Goal: Navigation & Orientation: Find specific page/section

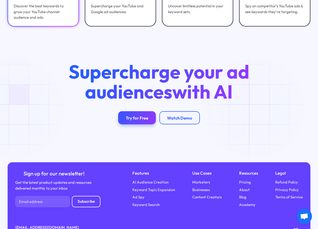
scroll to position [1572, 0]
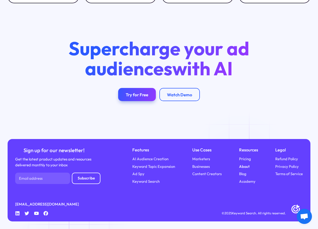
click at [243, 166] on link "About" at bounding box center [244, 167] width 11 height 6
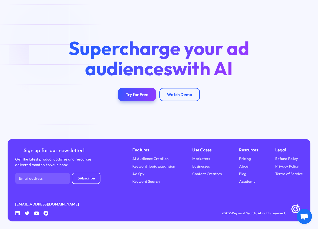
scroll to position [867, 0]
